Goal: Navigation & Orientation: Find specific page/section

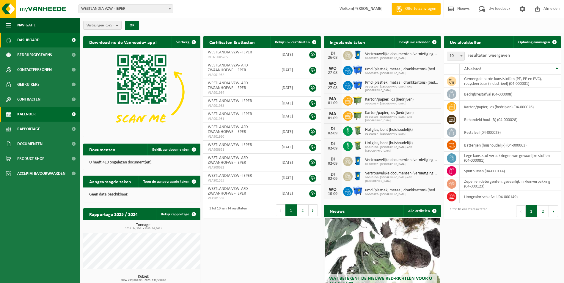
click at [27, 116] on span "Kalender" at bounding box center [26, 114] width 18 height 15
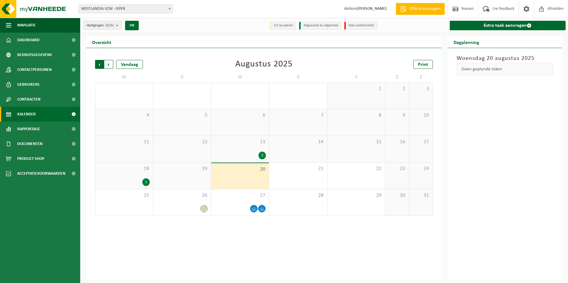
click at [110, 64] on span "Volgende" at bounding box center [108, 64] width 9 height 9
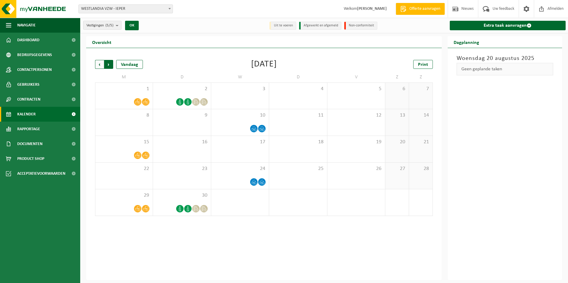
click at [100, 66] on span "Vorige" at bounding box center [99, 64] width 9 height 9
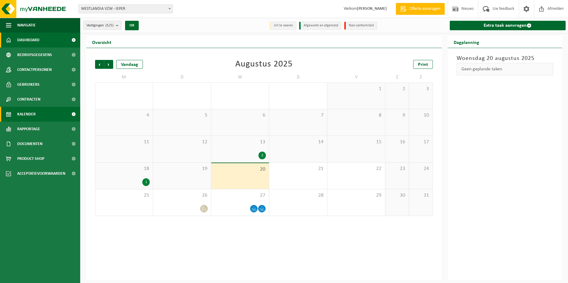
click at [33, 38] on span "Dashboard" at bounding box center [28, 40] width 22 height 15
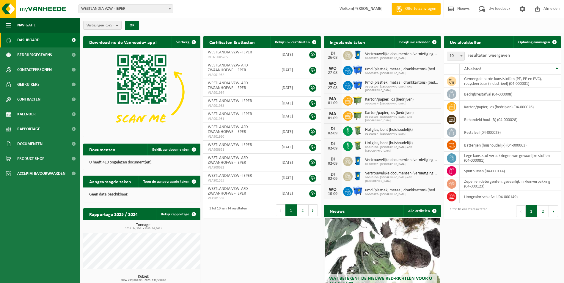
click at [262, 240] on div "Download nu de Vanheede+ app! Verberg Certificaten & attesten Bekijk uw certifi…" at bounding box center [322, 180] width 480 height 294
click at [18, 226] on ul "Navigatie Offerte aanvragen Nieuws Uw feedback Afmelden Dashboard Bedrijfsgegev…" at bounding box center [40, 151] width 80 height 266
click at [222, 242] on div "Download nu de Vanheede+ app! Verberg Certificaten & attesten Bekijk uw certifi…" at bounding box center [322, 180] width 480 height 294
click at [256, 260] on div "Download nu de Vanheede+ app! Verberg Certificaten & attesten Bekijk uw certifi…" at bounding box center [322, 180] width 480 height 294
